Goal: Task Accomplishment & Management: Manage account settings

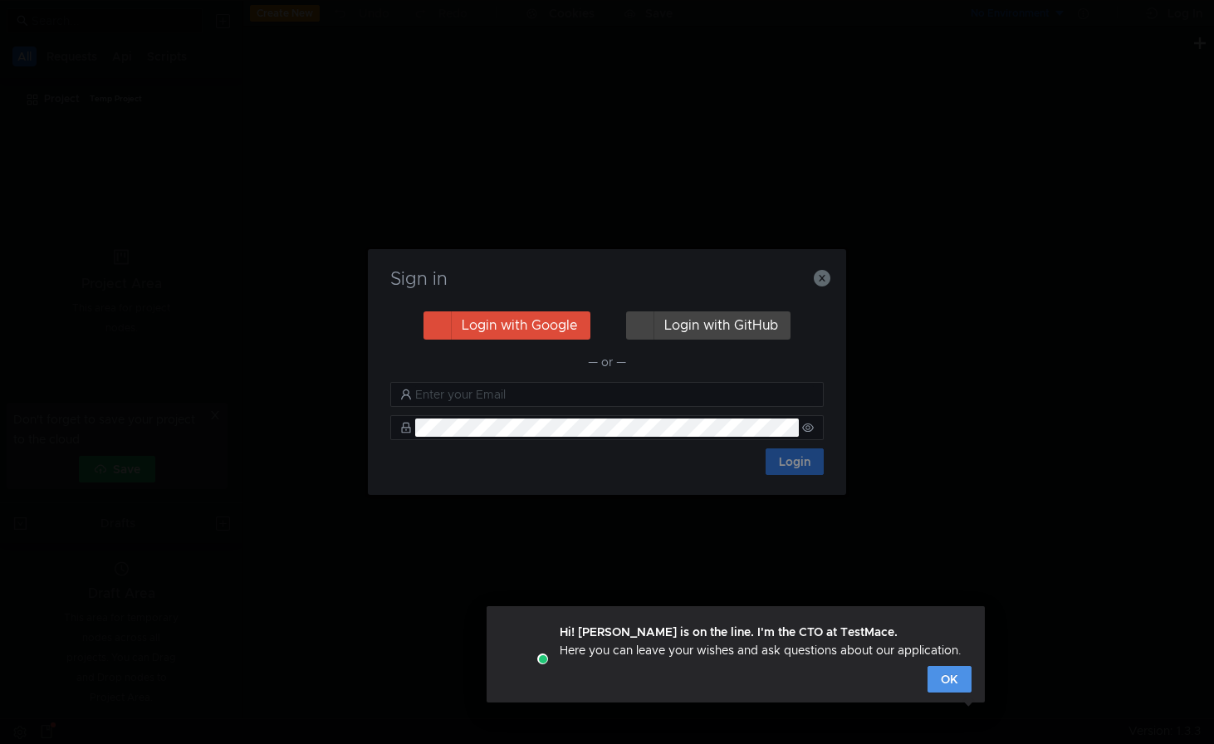
click at [950, 681] on button "OK" at bounding box center [949, 679] width 44 height 27
click at [955, 677] on div "Sign in Login with Google Login with GitHub — or — Login" at bounding box center [607, 372] width 1214 height 744
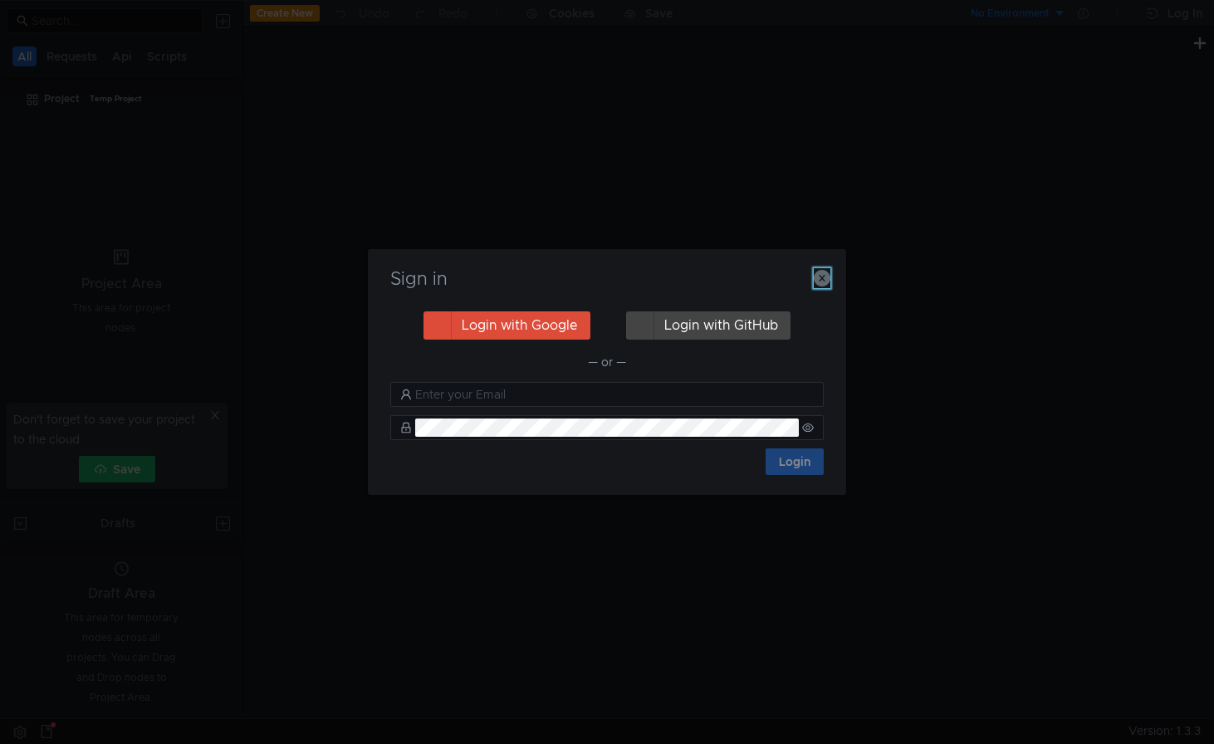
click at [822, 281] on icon "button" at bounding box center [821, 278] width 17 height 17
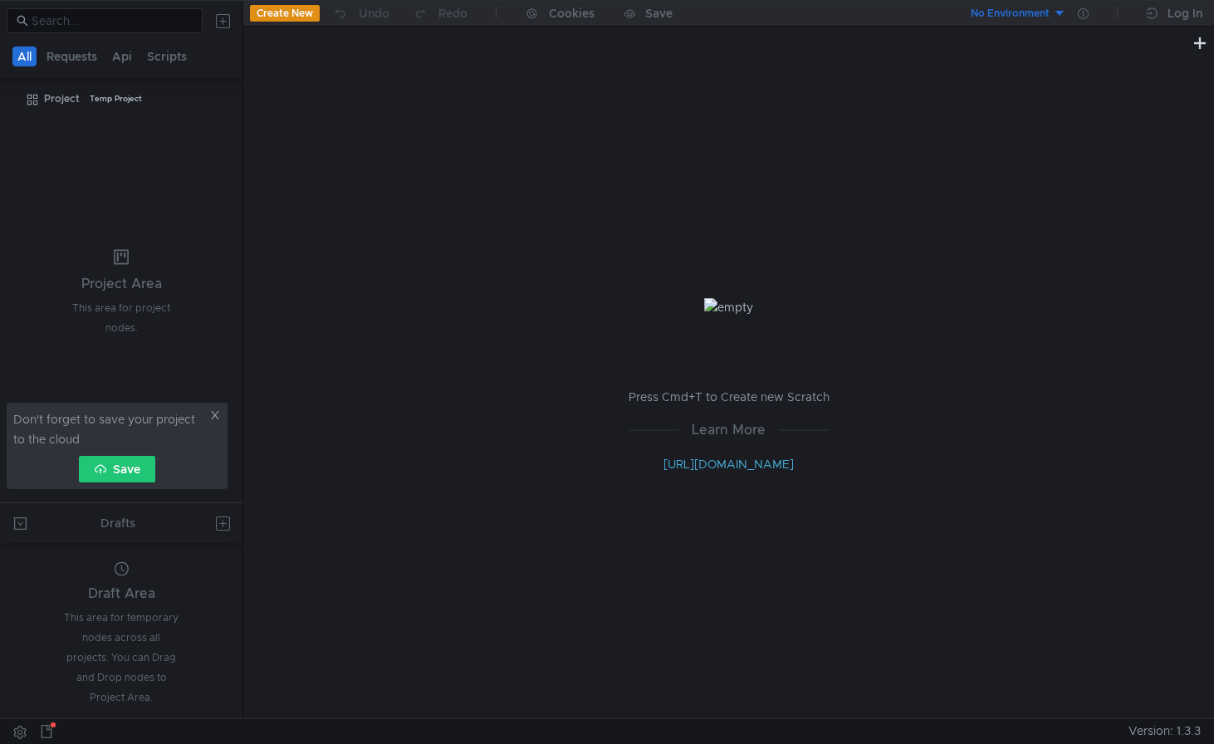
click at [223, 12] on button at bounding box center [222, 20] width 27 height 27
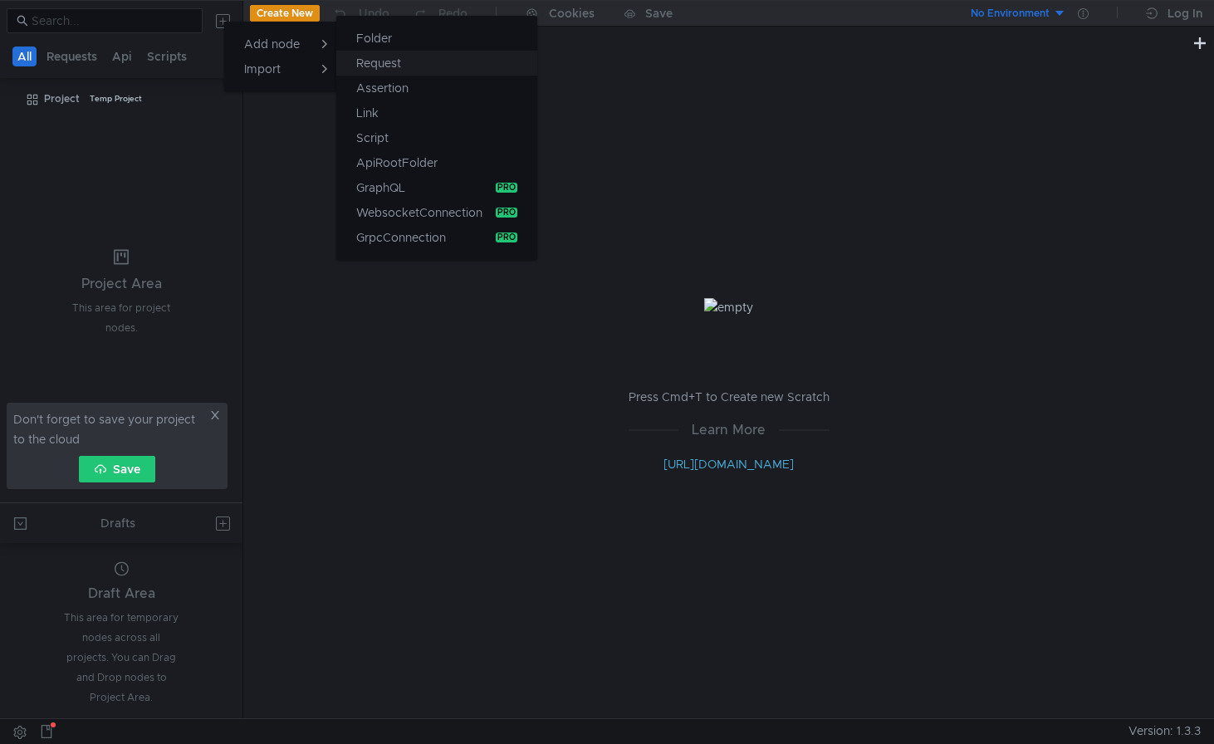
click at [378, 61] on app-tour-anchor "Request" at bounding box center [378, 63] width 45 height 20
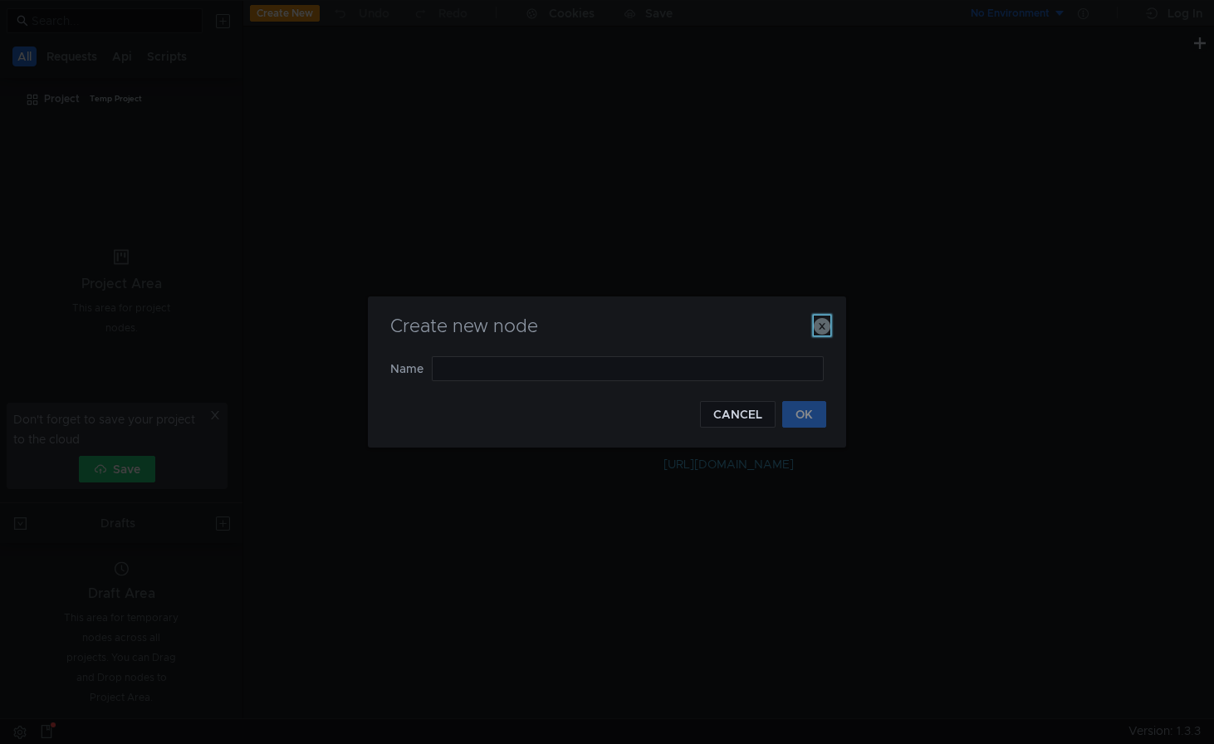
click at [822, 321] on icon "button" at bounding box center [821, 326] width 17 height 17
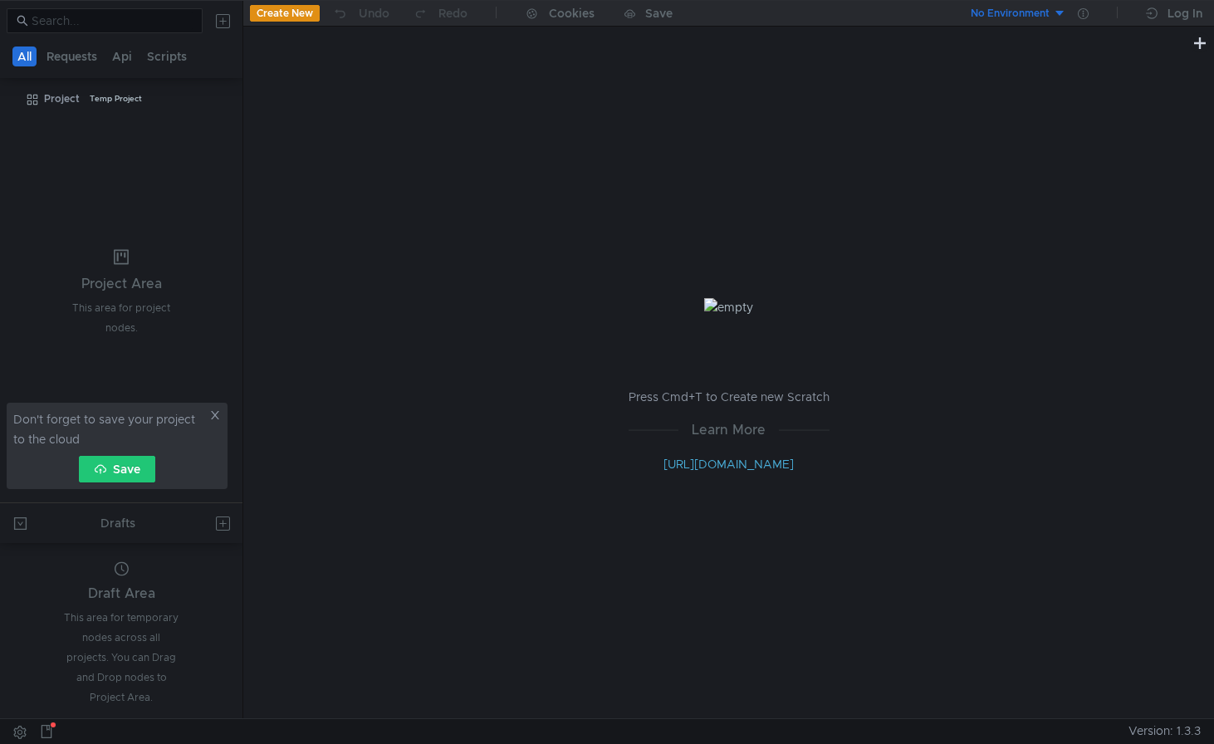
click at [215, 415] on icon at bounding box center [215, 415] width 8 height 8
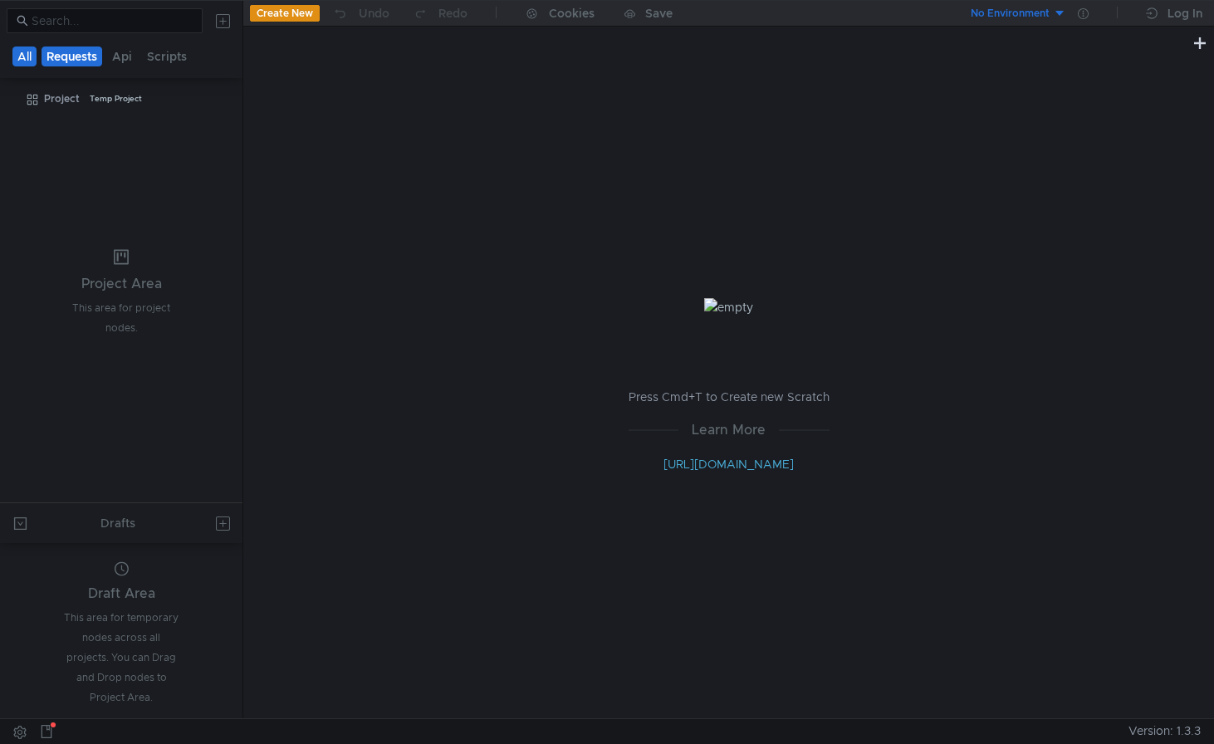
click at [67, 51] on button "Requests" at bounding box center [72, 56] width 61 height 20
click at [120, 62] on button "Api" at bounding box center [124, 56] width 30 height 20
click at [164, 59] on button "Scripts" at bounding box center [168, 56] width 50 height 20
click at [4, 50] on app-scrollable-buttons-container "All Requests Api Scripts" at bounding box center [121, 56] width 242 height 31
click at [21, 52] on button "All" at bounding box center [25, 56] width 26 height 20
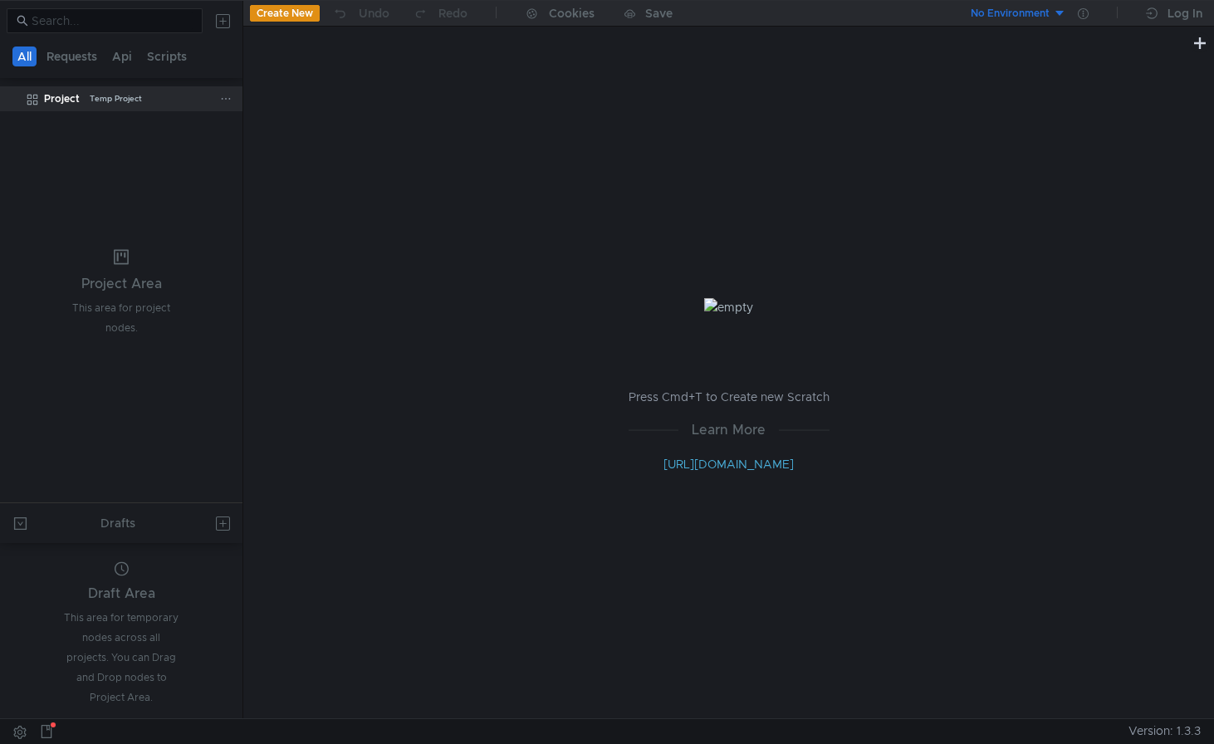
click at [47, 92] on div "Project" at bounding box center [62, 98] width 36 height 25
click at [230, 98] on icon at bounding box center [226, 99] width 12 height 12
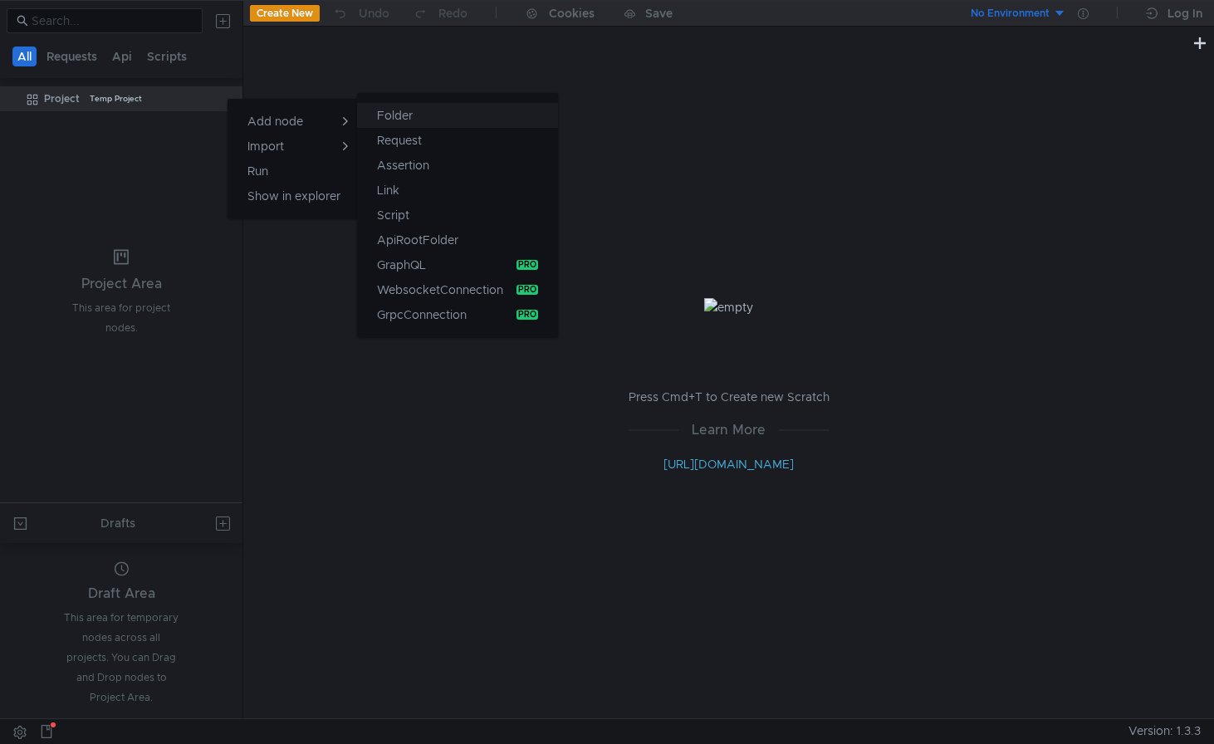
click at [423, 117] on button "Folder" at bounding box center [457, 115] width 201 height 25
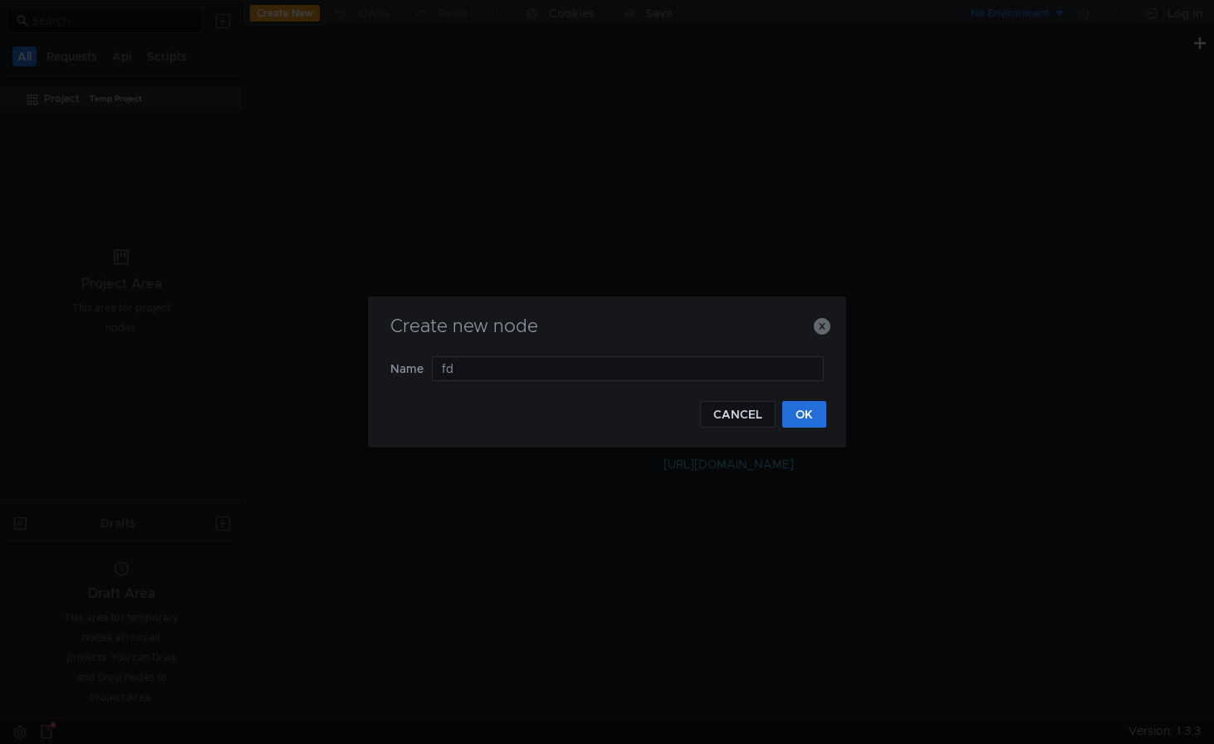
type input "f"
type input "test"
click at [798, 420] on button "OK" at bounding box center [804, 414] width 44 height 27
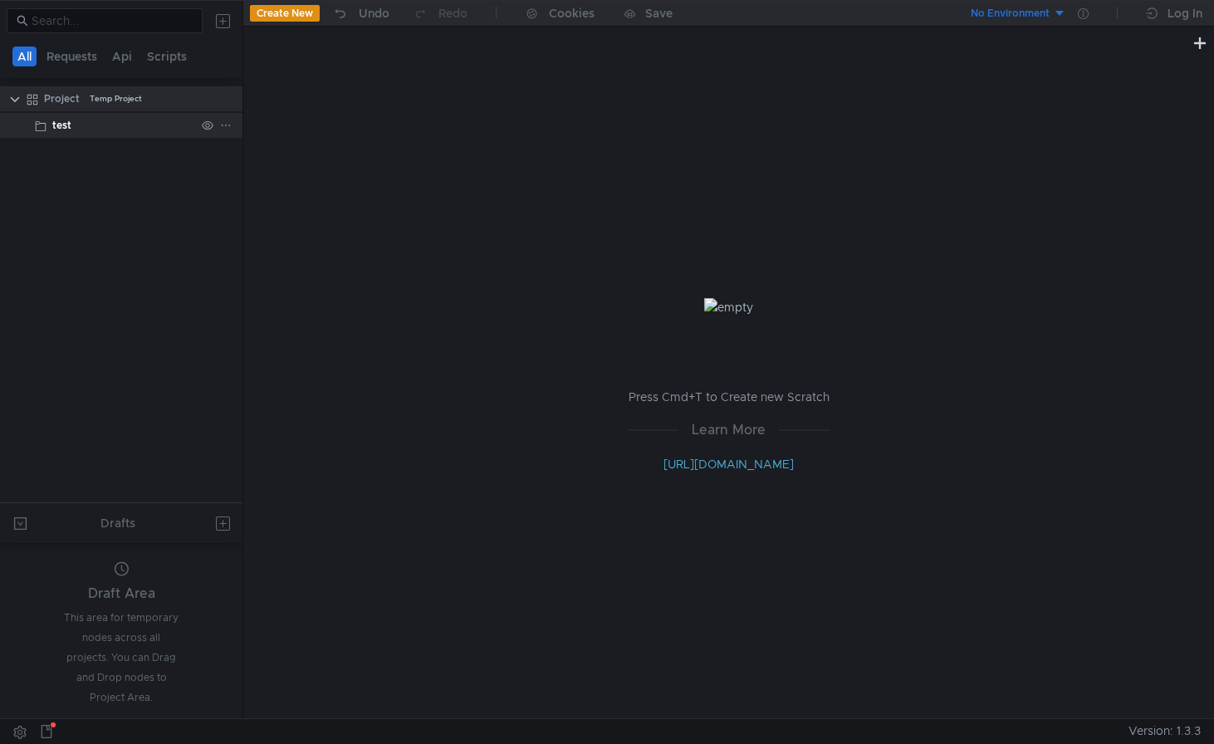
click at [94, 134] on div "test" at bounding box center [123, 125] width 143 height 25
click at [223, 125] on icon at bounding box center [226, 126] width 12 height 12
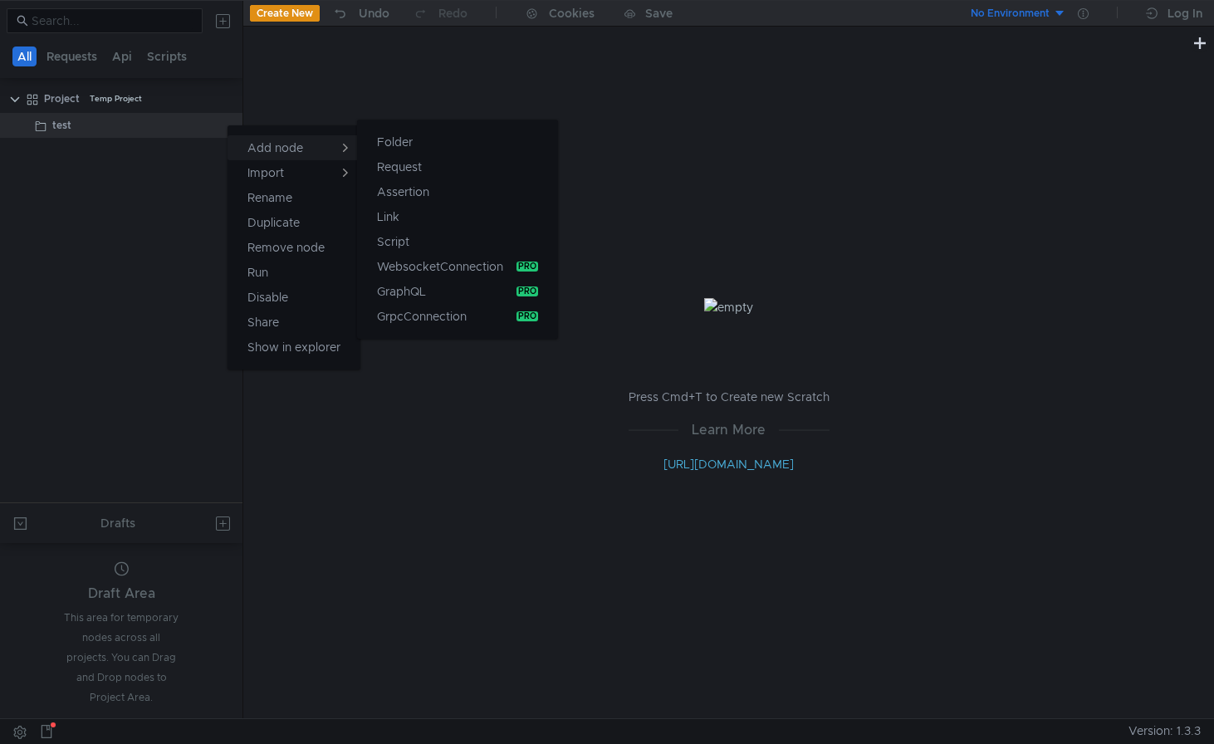
click at [310, 142] on button "Add node" at bounding box center [293, 147] width 133 height 25
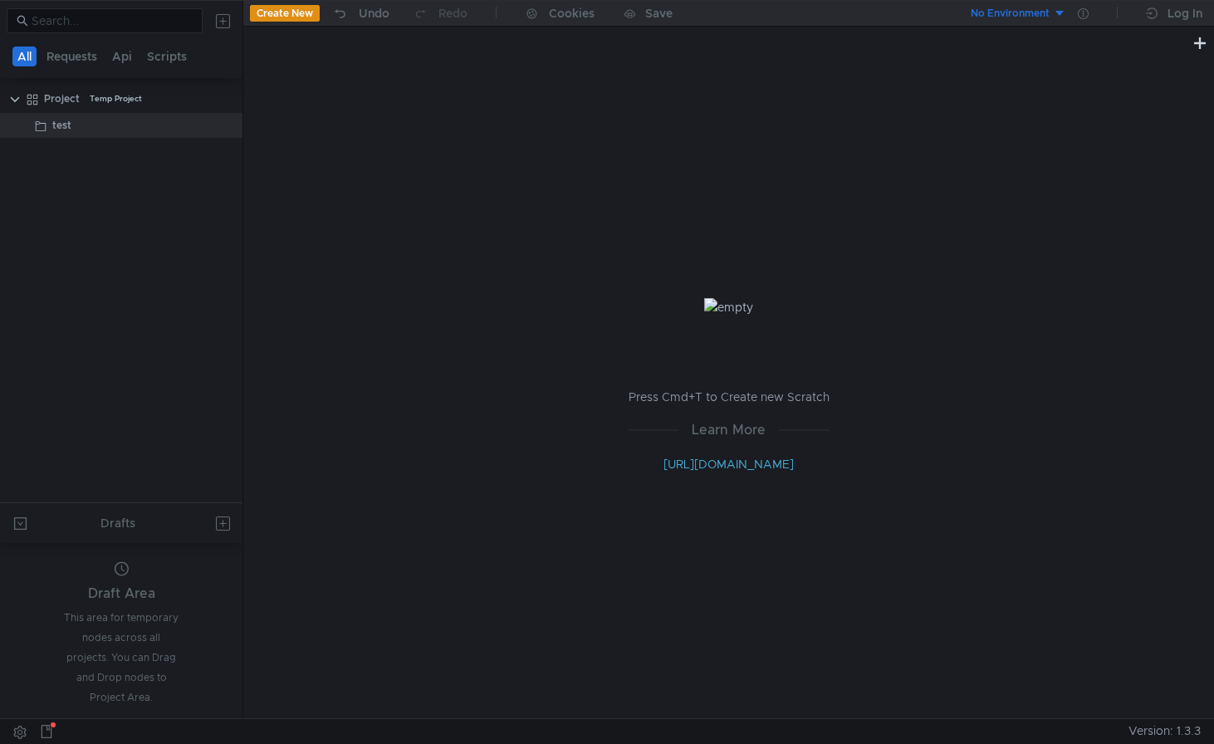
click at [310, 142] on div at bounding box center [607, 372] width 1214 height 744
click at [227, 122] on icon at bounding box center [226, 126] width 12 height 12
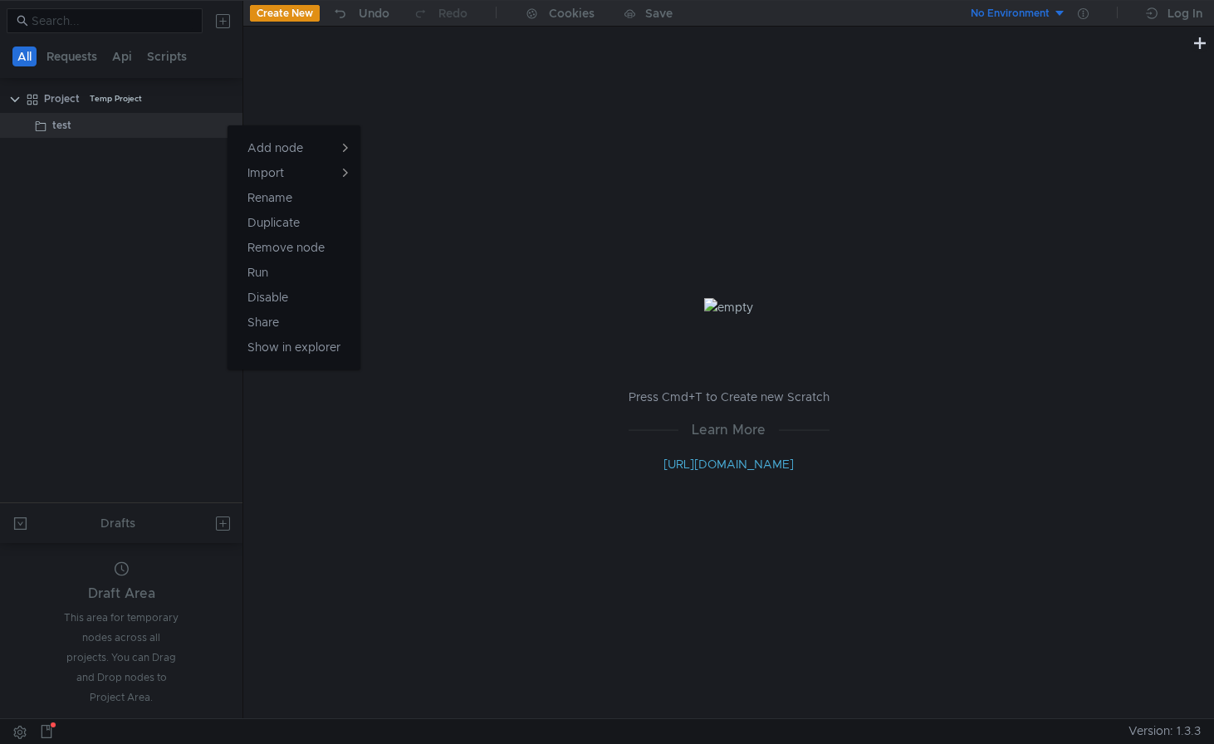
click at [72, 194] on div at bounding box center [607, 372] width 1214 height 744
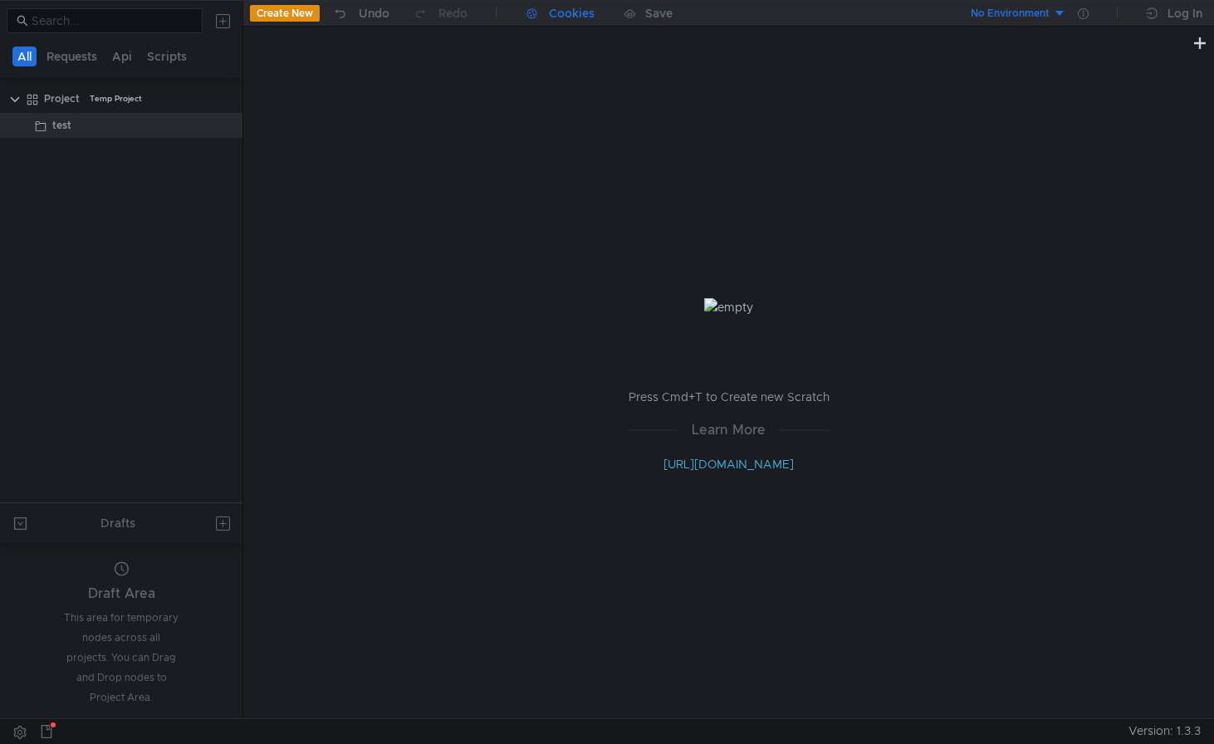
click at [579, 9] on div "Cookies" at bounding box center [572, 13] width 46 height 20
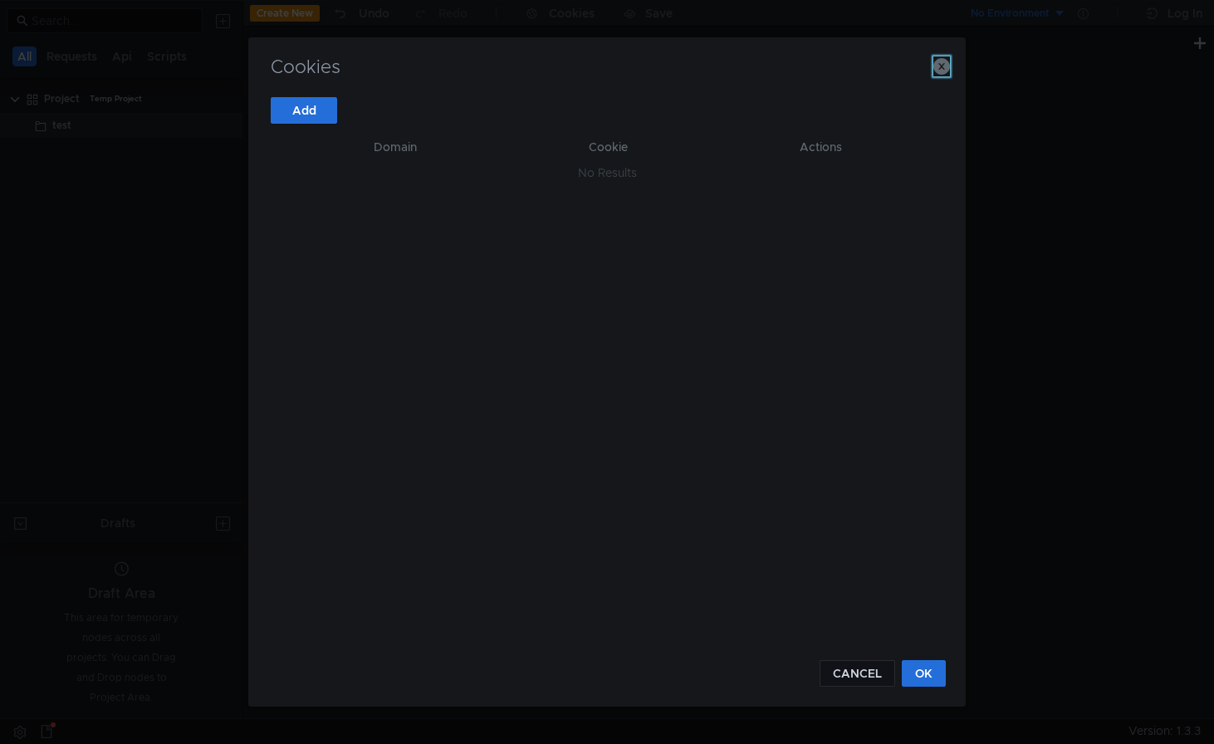
click at [943, 67] on icon "button" at bounding box center [941, 66] width 17 height 17
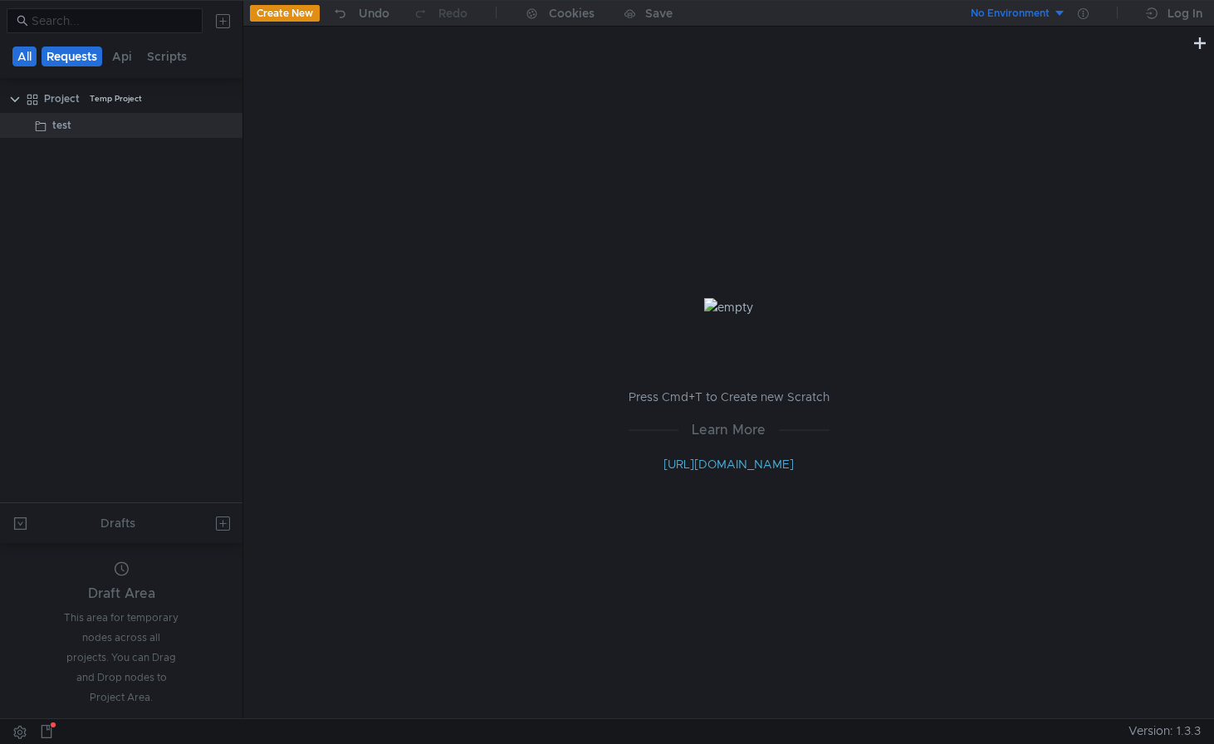
click at [86, 59] on button "Requests" at bounding box center [72, 56] width 61 height 20
click at [120, 56] on button "Api" at bounding box center [124, 56] width 30 height 20
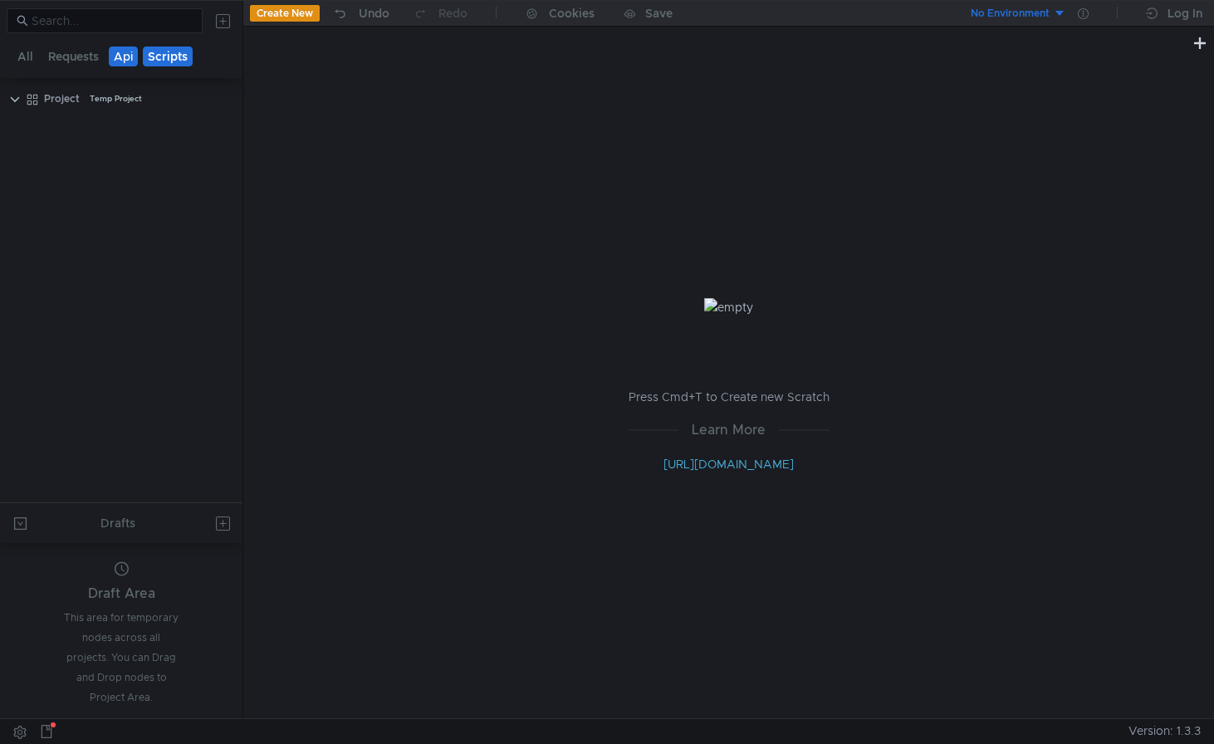
click at [174, 55] on button "Scripts" at bounding box center [168, 56] width 50 height 20
